Goal: Navigation & Orientation: Go to known website

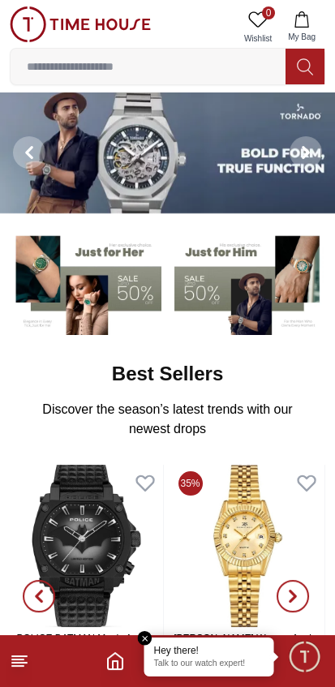
click at [305, 648] on span "Minimize live chat window" at bounding box center [304, 656] width 47 height 47
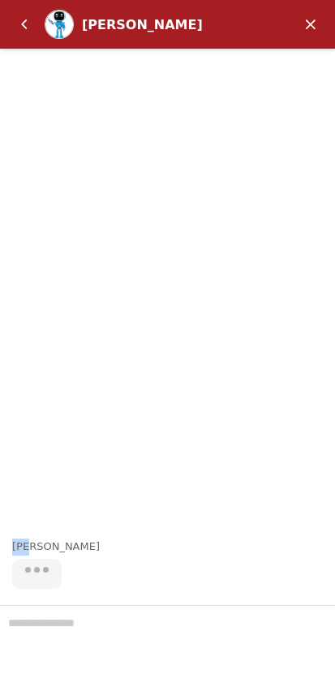
scroll to position [71, 0]
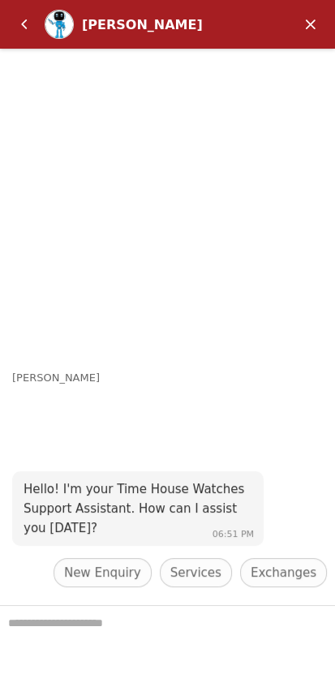
click at [310, 67] on div "[PERSON_NAME] Hello! I'm your Time House Watches Support Assistant. How can I a…" at bounding box center [167, 327] width 335 height 557
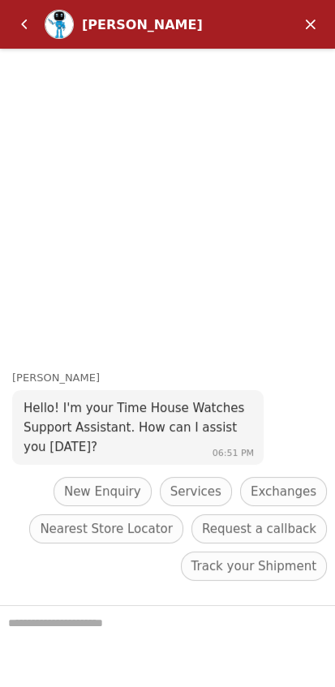
click at [312, 24] on em "Minimize" at bounding box center [311, 24] width 32 height 32
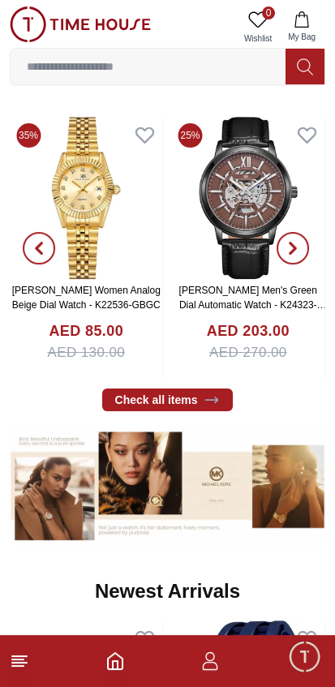
scroll to position [0, 0]
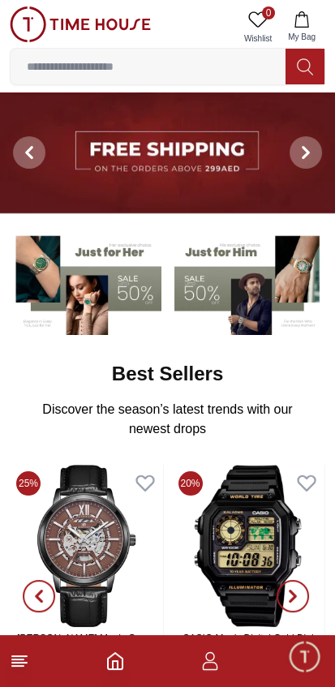
click at [14, 660] on line at bounding box center [17, 660] width 11 height 0
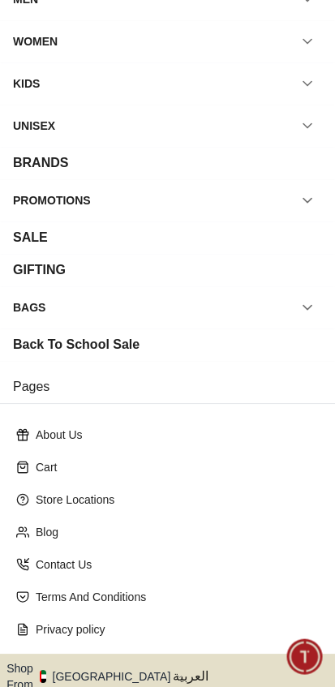
scroll to position [87, 0]
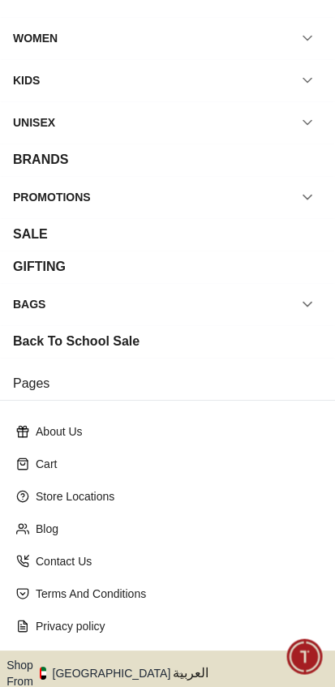
click at [120, 659] on button "Shop From [GEOGRAPHIC_DATA]" at bounding box center [94, 673] width 176 height 32
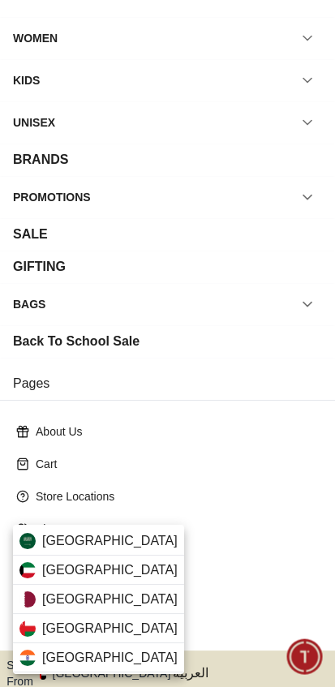
click at [101, 648] on div "[GEOGRAPHIC_DATA]" at bounding box center [98, 658] width 171 height 29
